Goal: Information Seeking & Learning: Find specific page/section

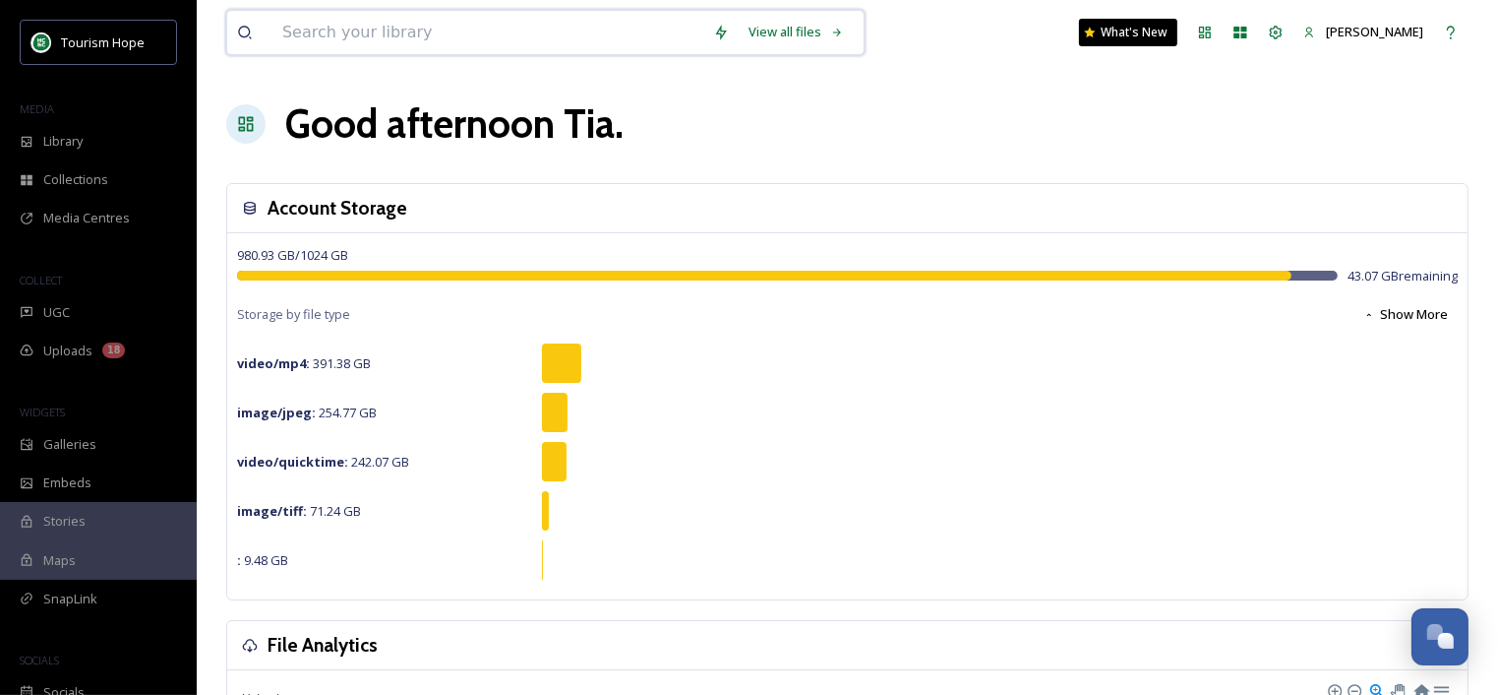
click at [471, 34] on input at bounding box center [488, 32] width 431 height 43
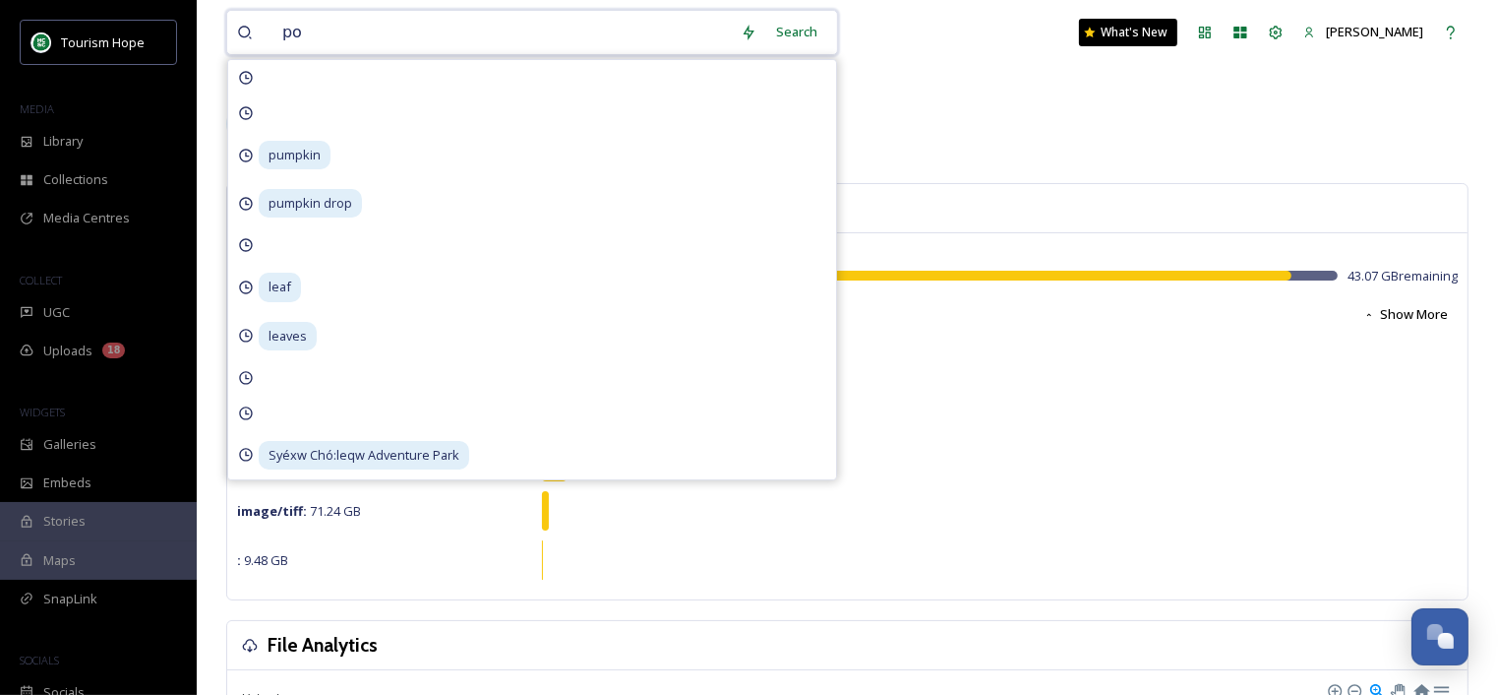
type input "pow"
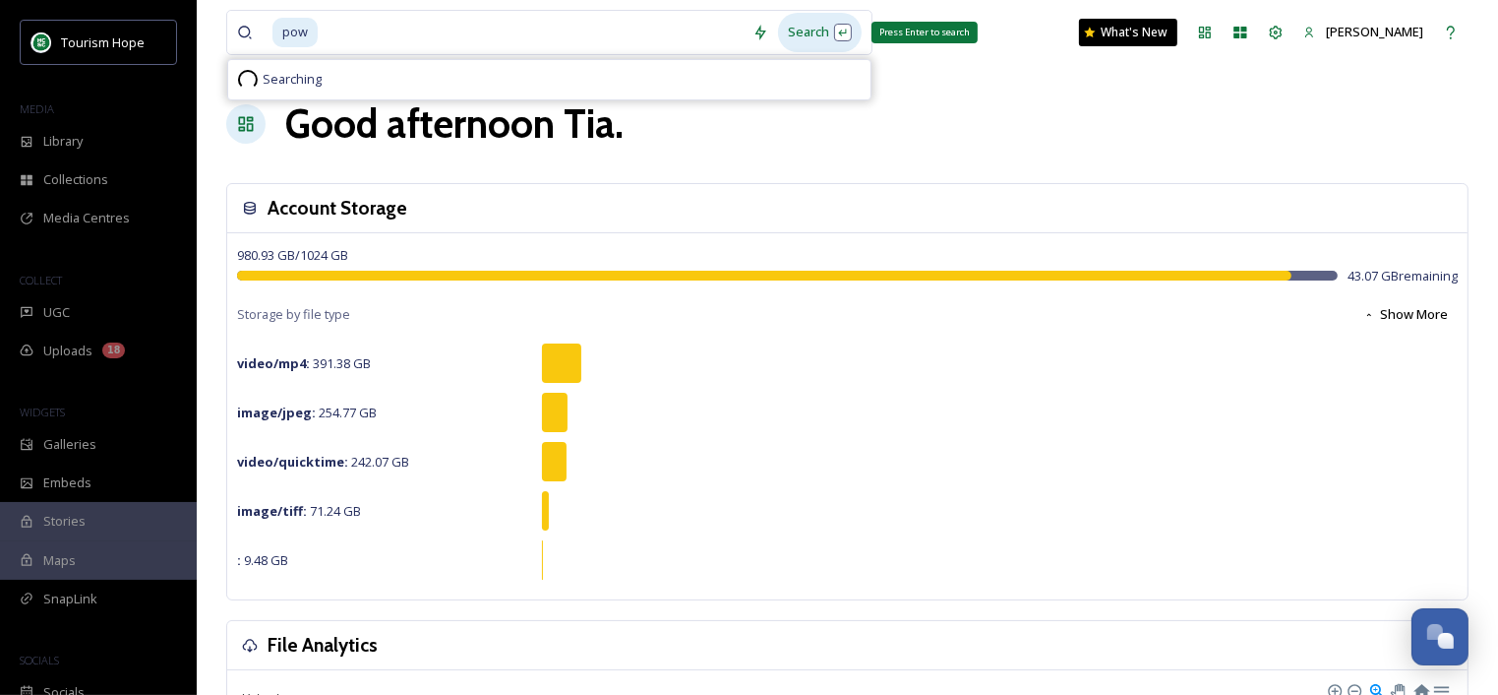
click at [833, 22] on div "Search Press Enter to search" at bounding box center [820, 32] width 84 height 38
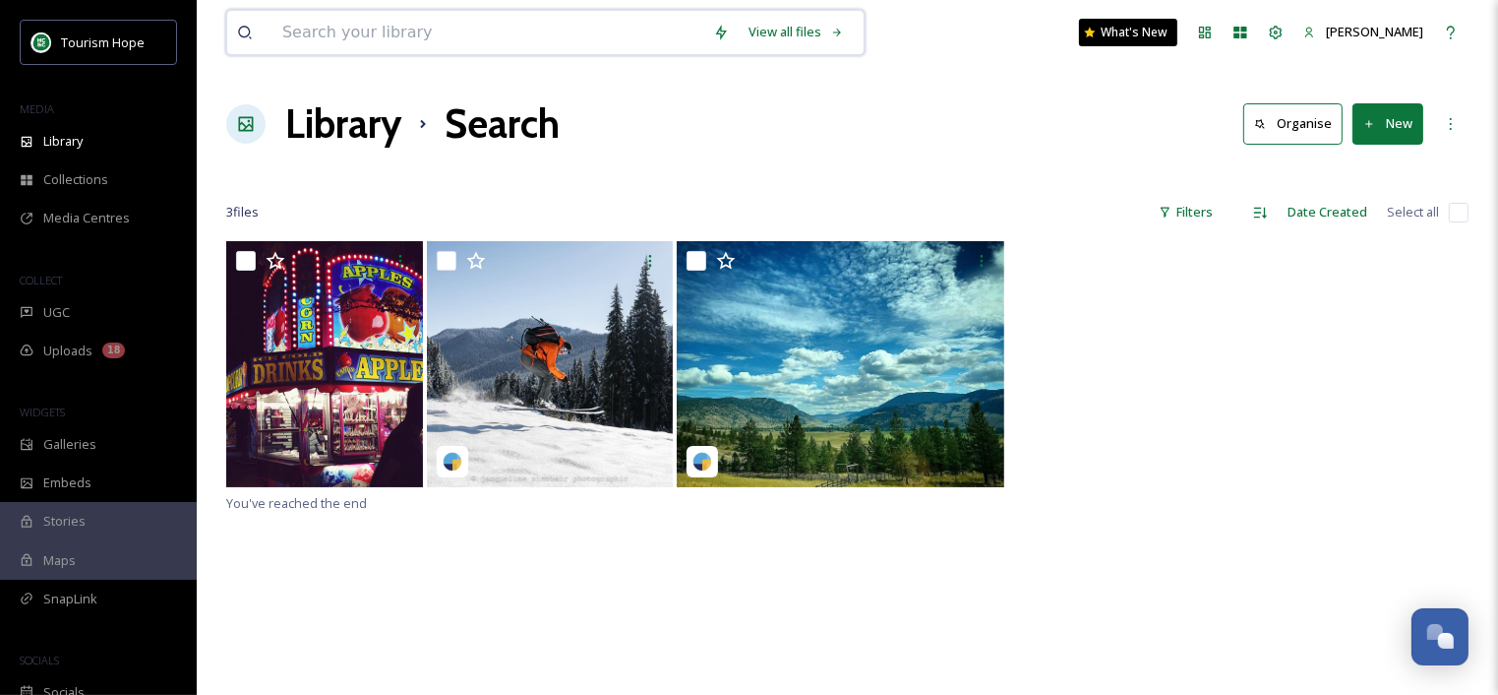
click at [502, 32] on input at bounding box center [488, 32] width 431 height 43
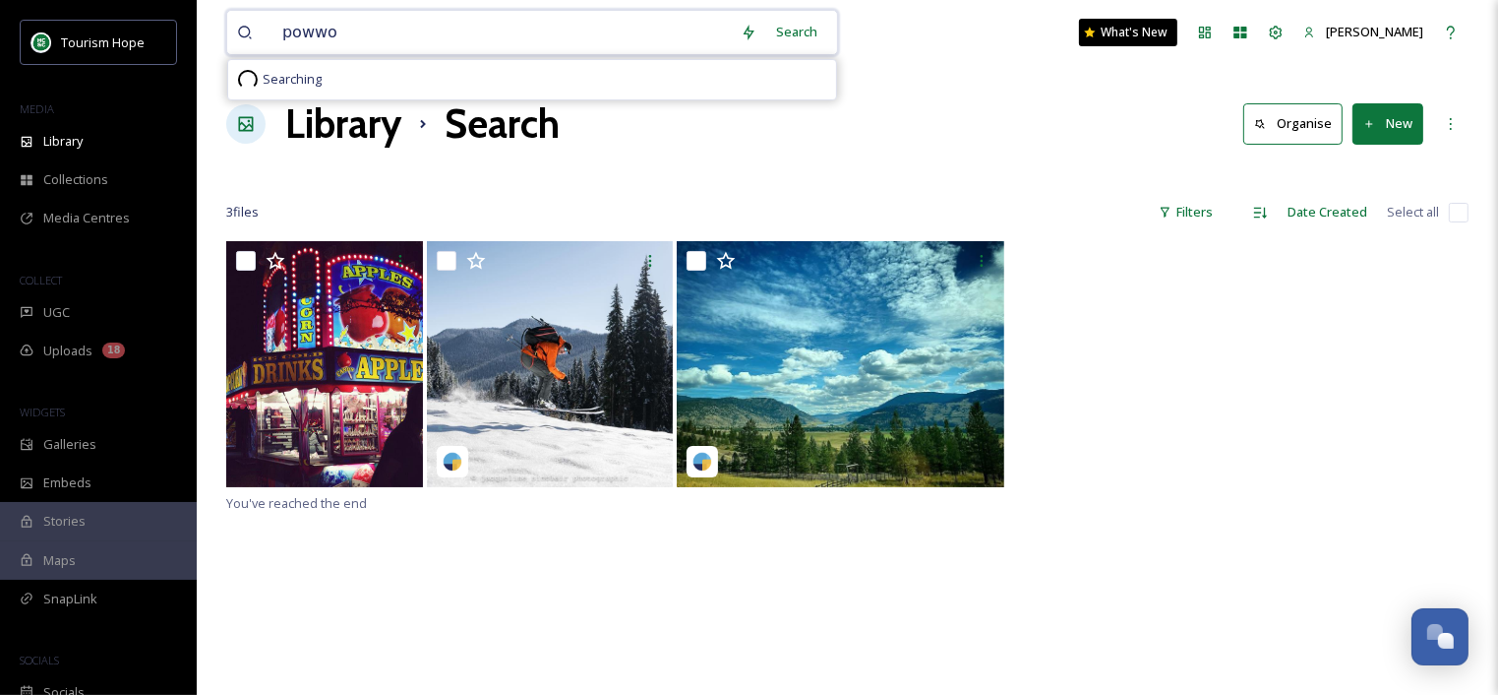
type input "powwow"
click at [839, 37] on div "Search Press Enter to search" at bounding box center [834, 32] width 84 height 38
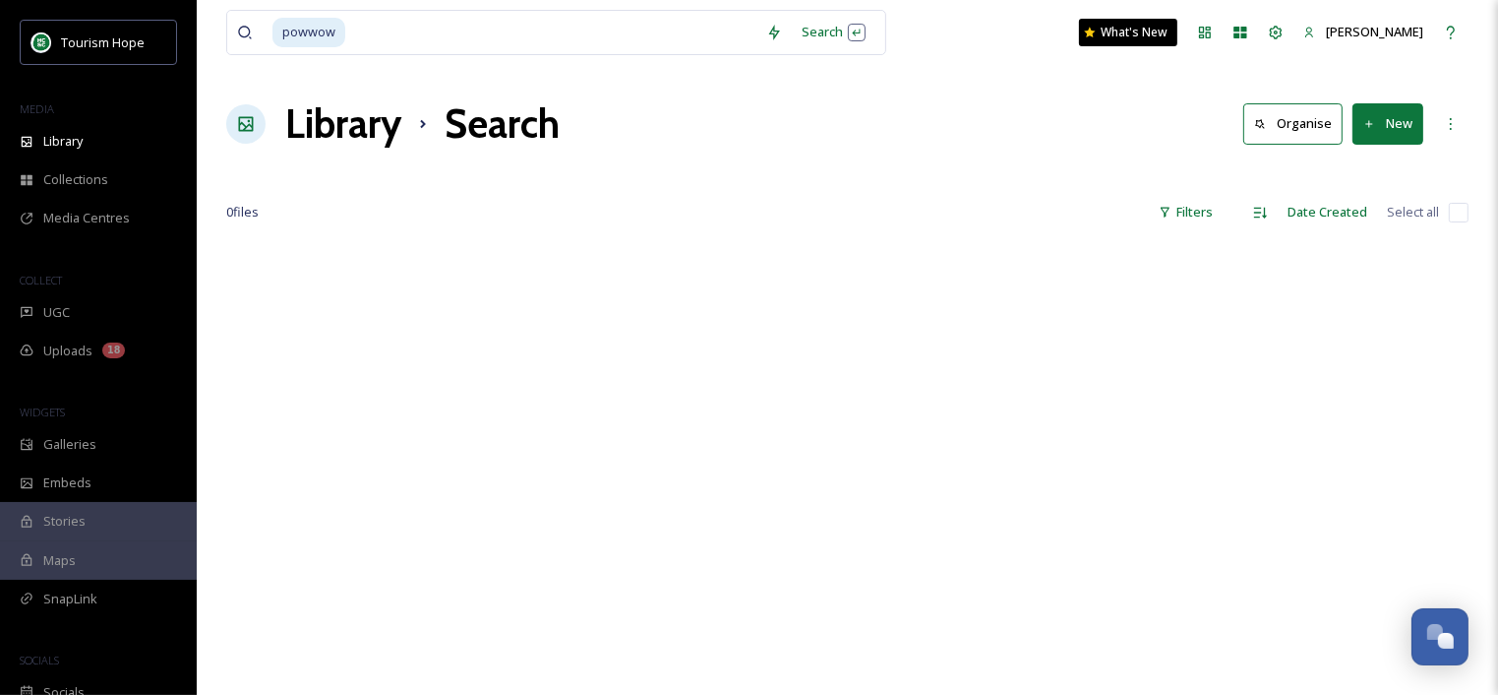
click at [206, 320] on div "powwow Search What's New Tia Davison Library Search Organise New Your Selection…" at bounding box center [848, 468] width 1302 height 936
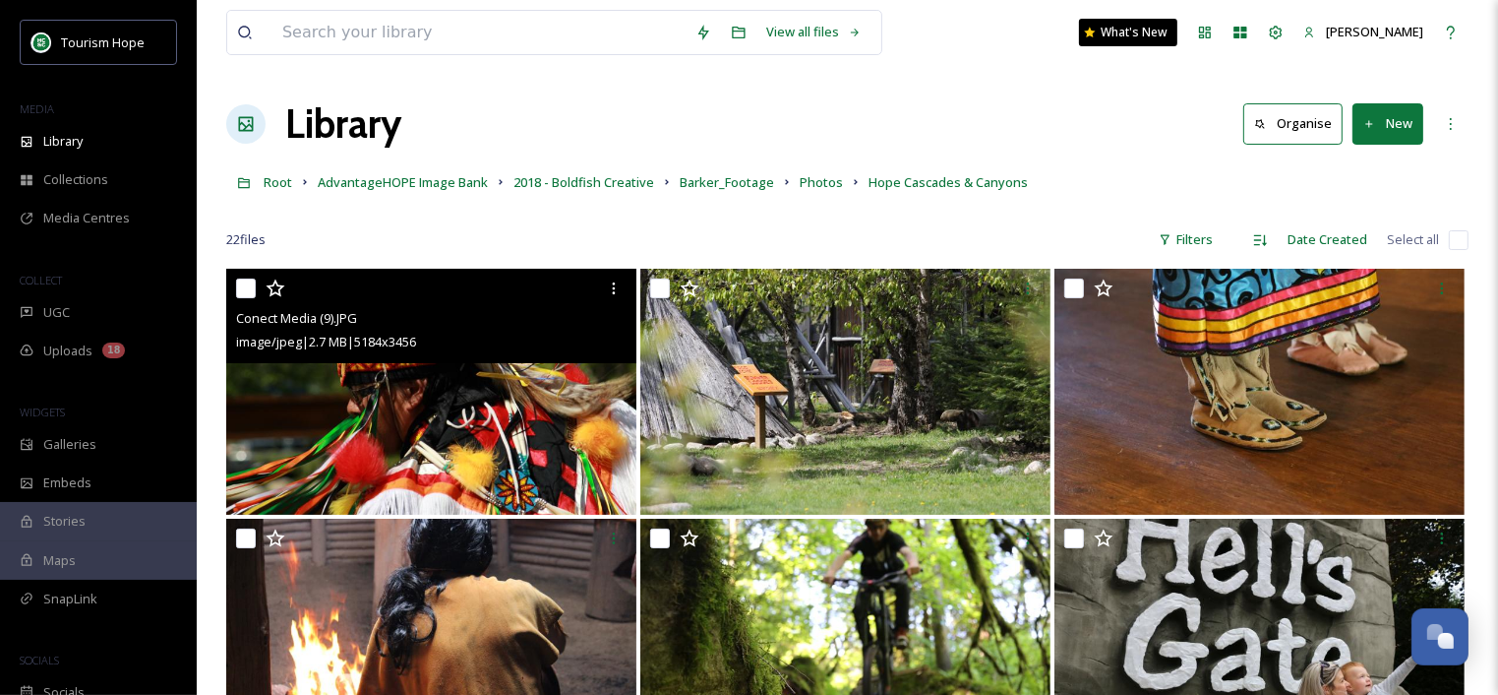
click at [477, 406] on img at bounding box center [431, 392] width 410 height 246
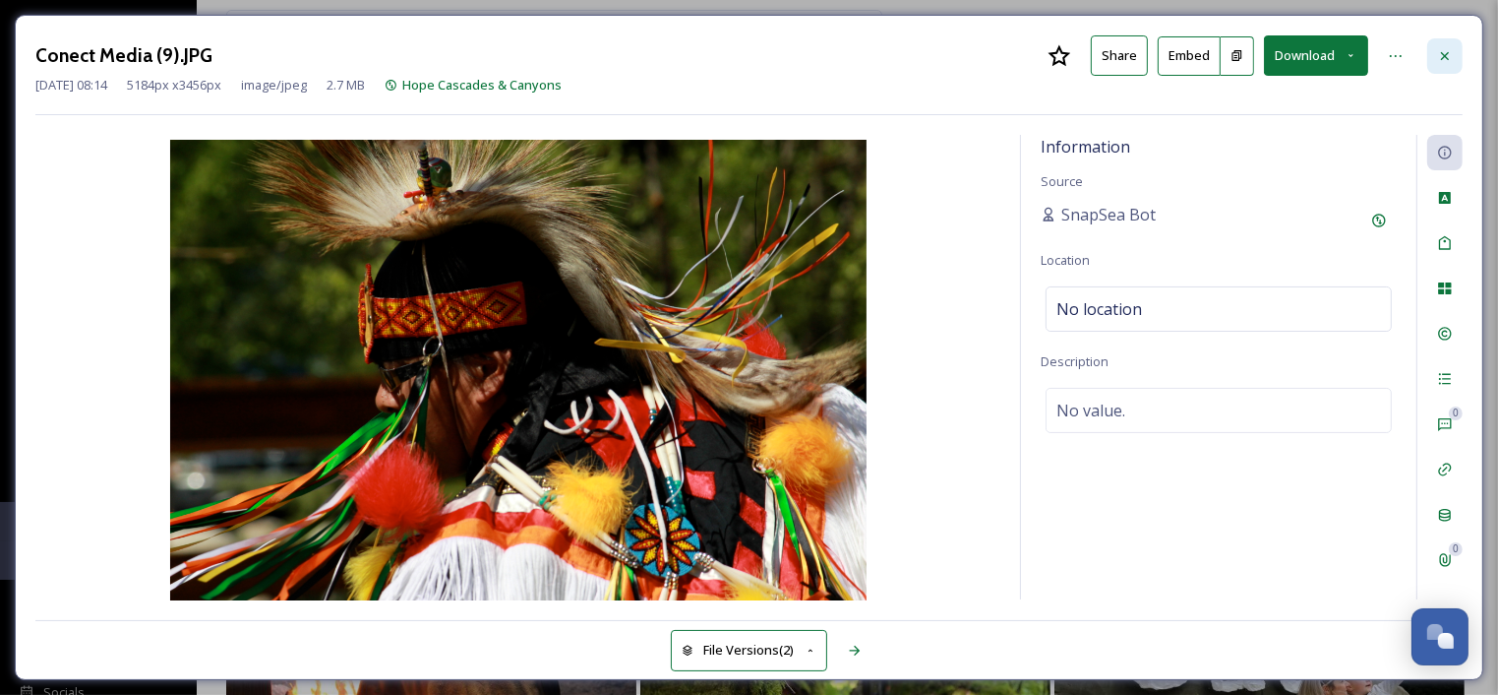
click at [1449, 42] on div at bounding box center [1445, 55] width 35 height 35
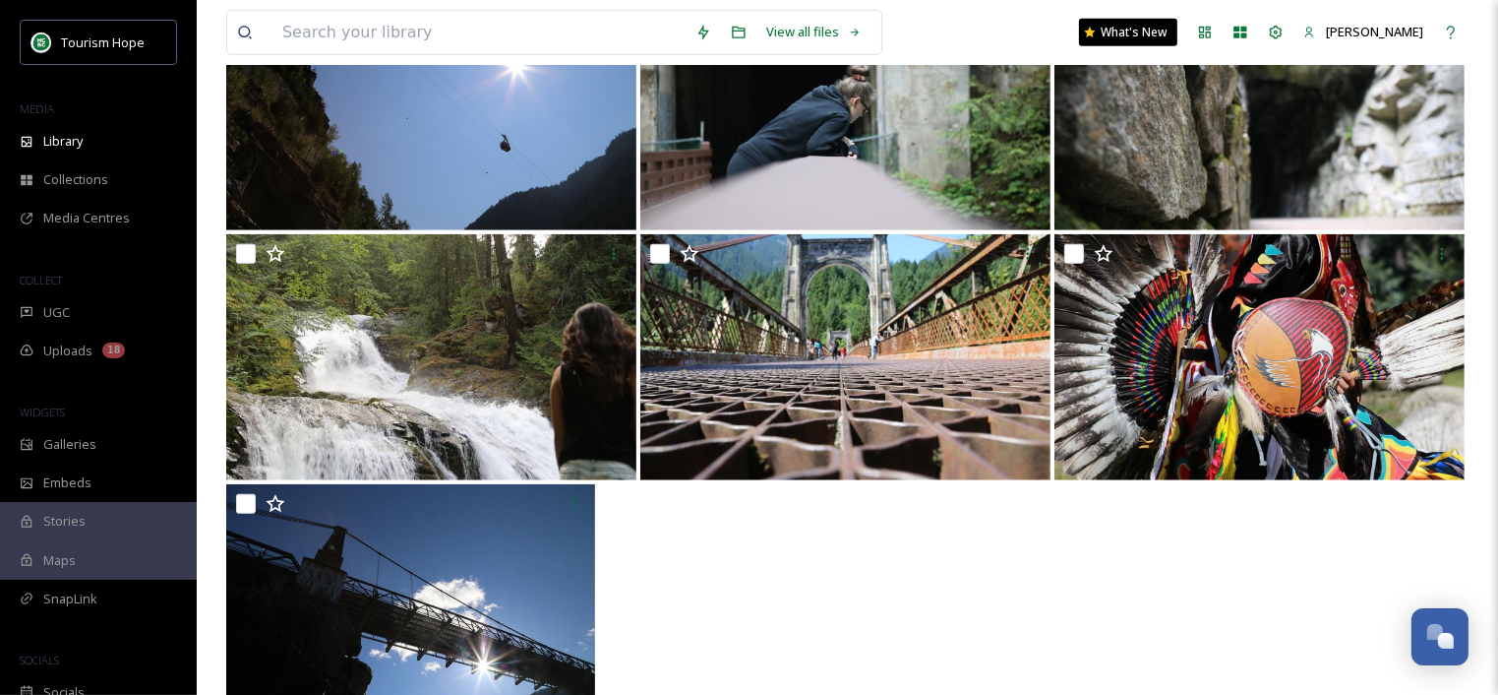
scroll to position [1520, 0]
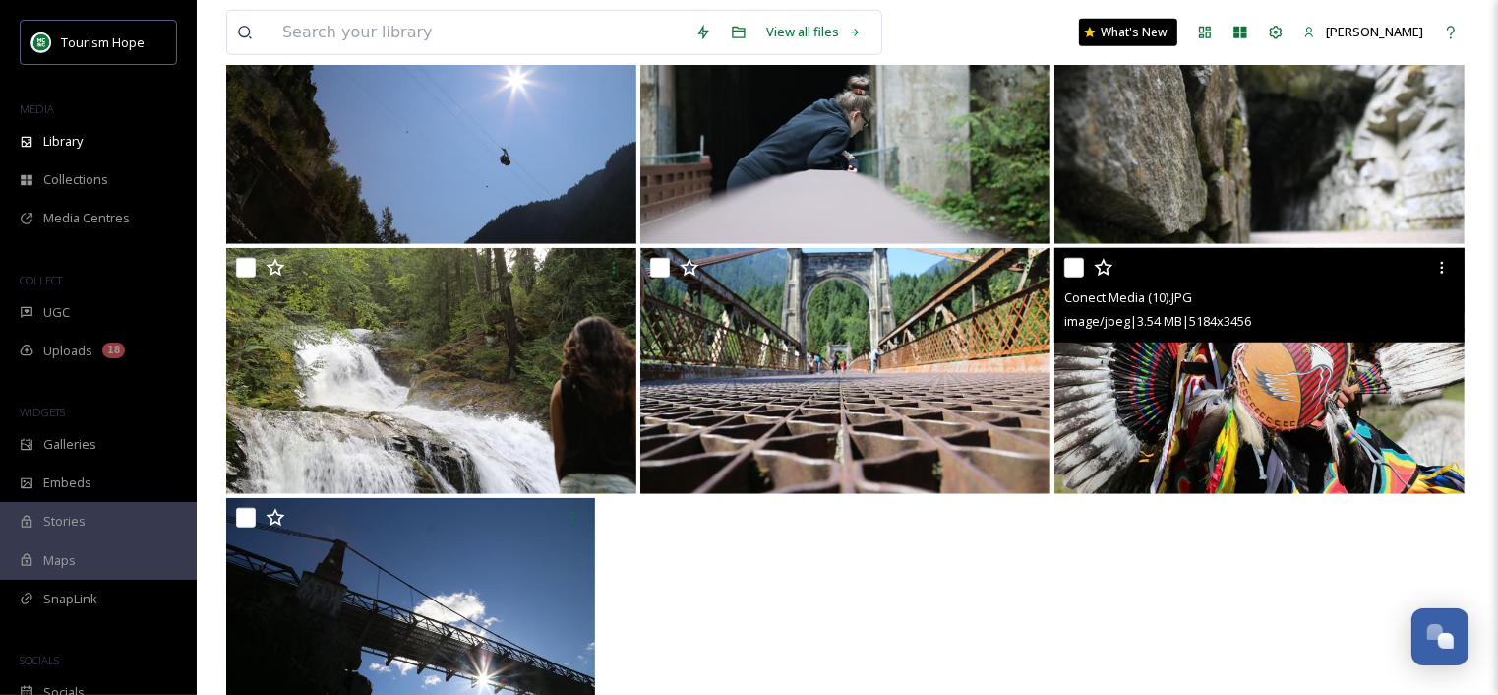
click at [1209, 430] on img at bounding box center [1260, 371] width 410 height 246
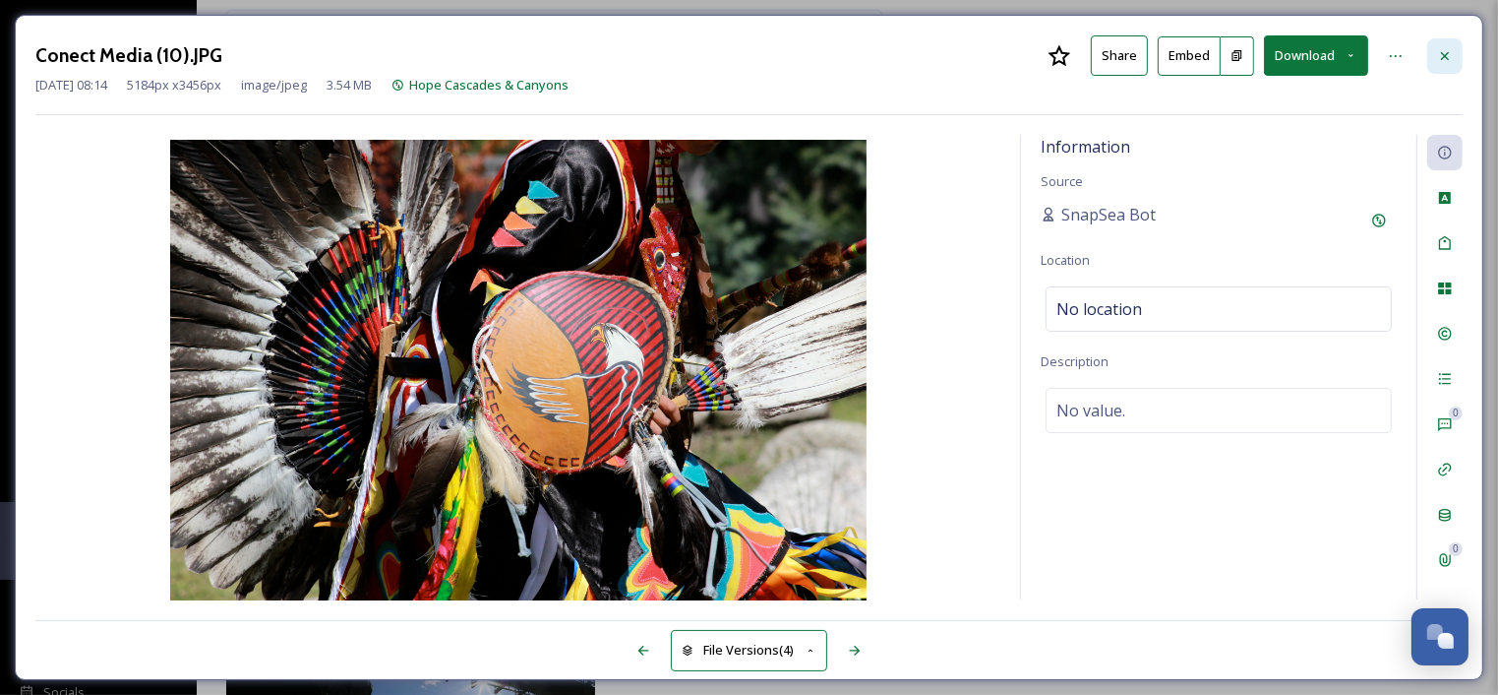
click at [1448, 52] on icon at bounding box center [1445, 55] width 8 height 8
